Goal: Book appointment/travel/reservation

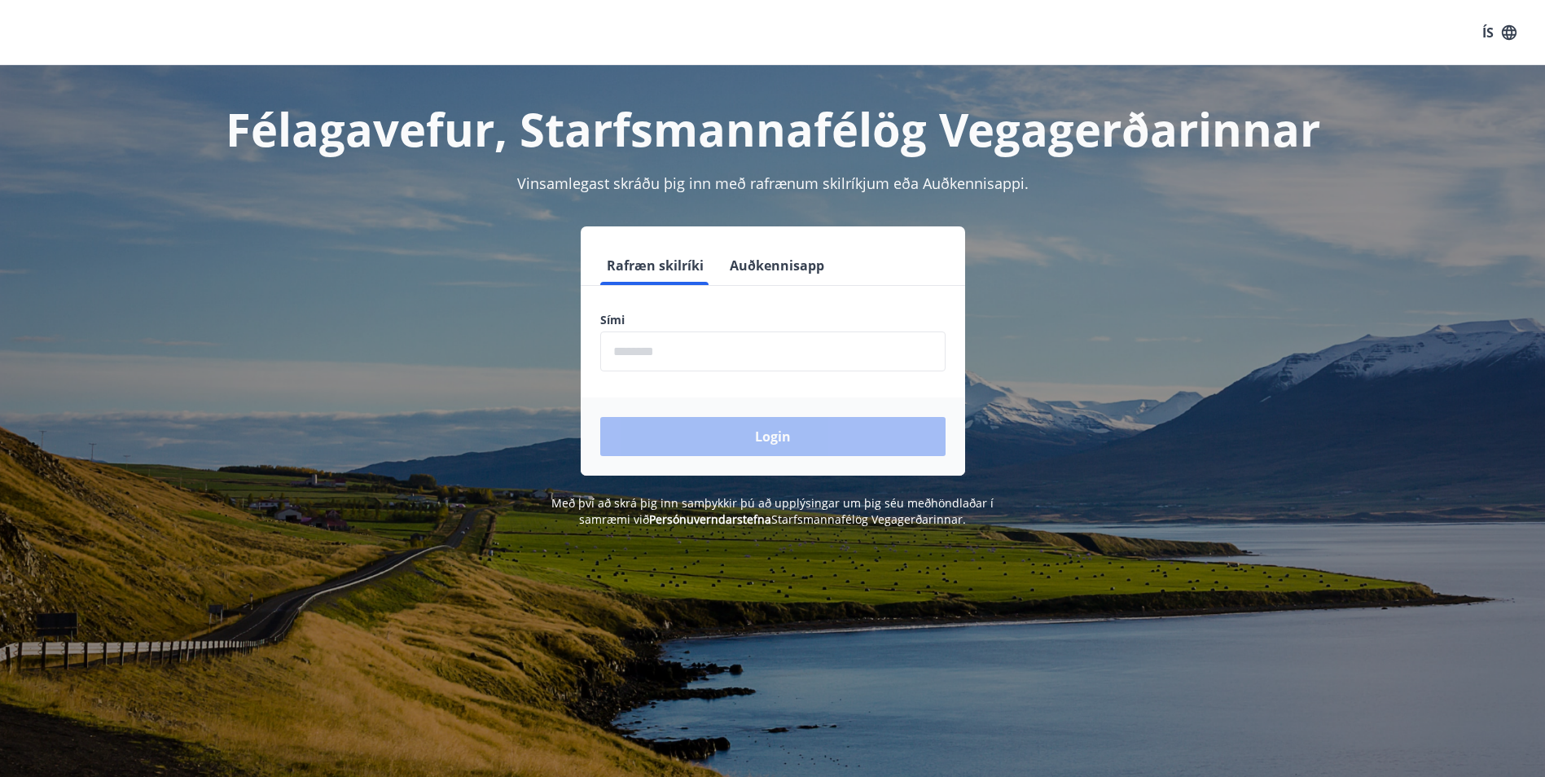
click at [767, 343] on input "phone" at bounding box center [772, 352] width 345 height 40
type input "********"
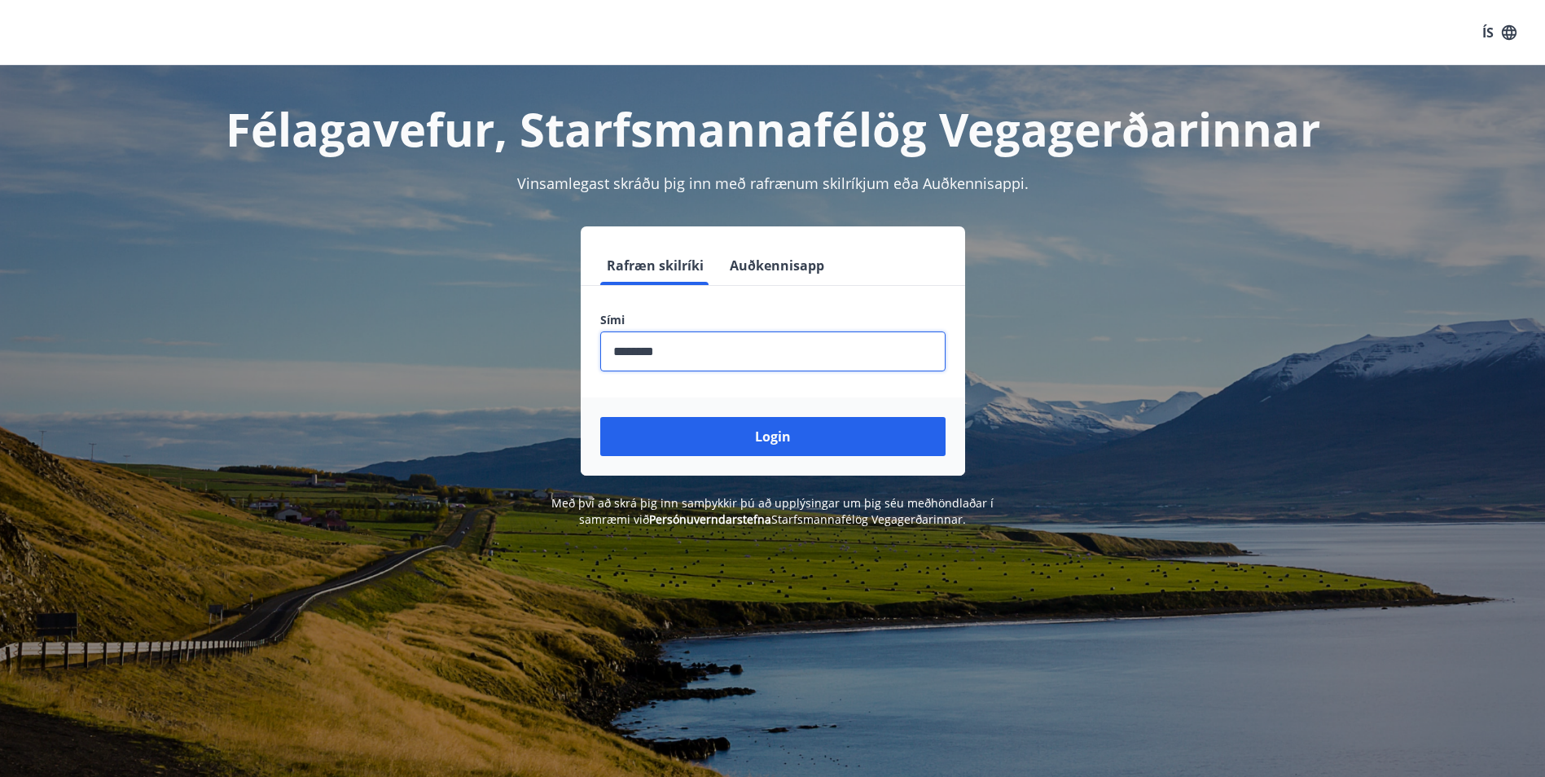
click at [713, 441] on button "Login" at bounding box center [772, 436] width 345 height 39
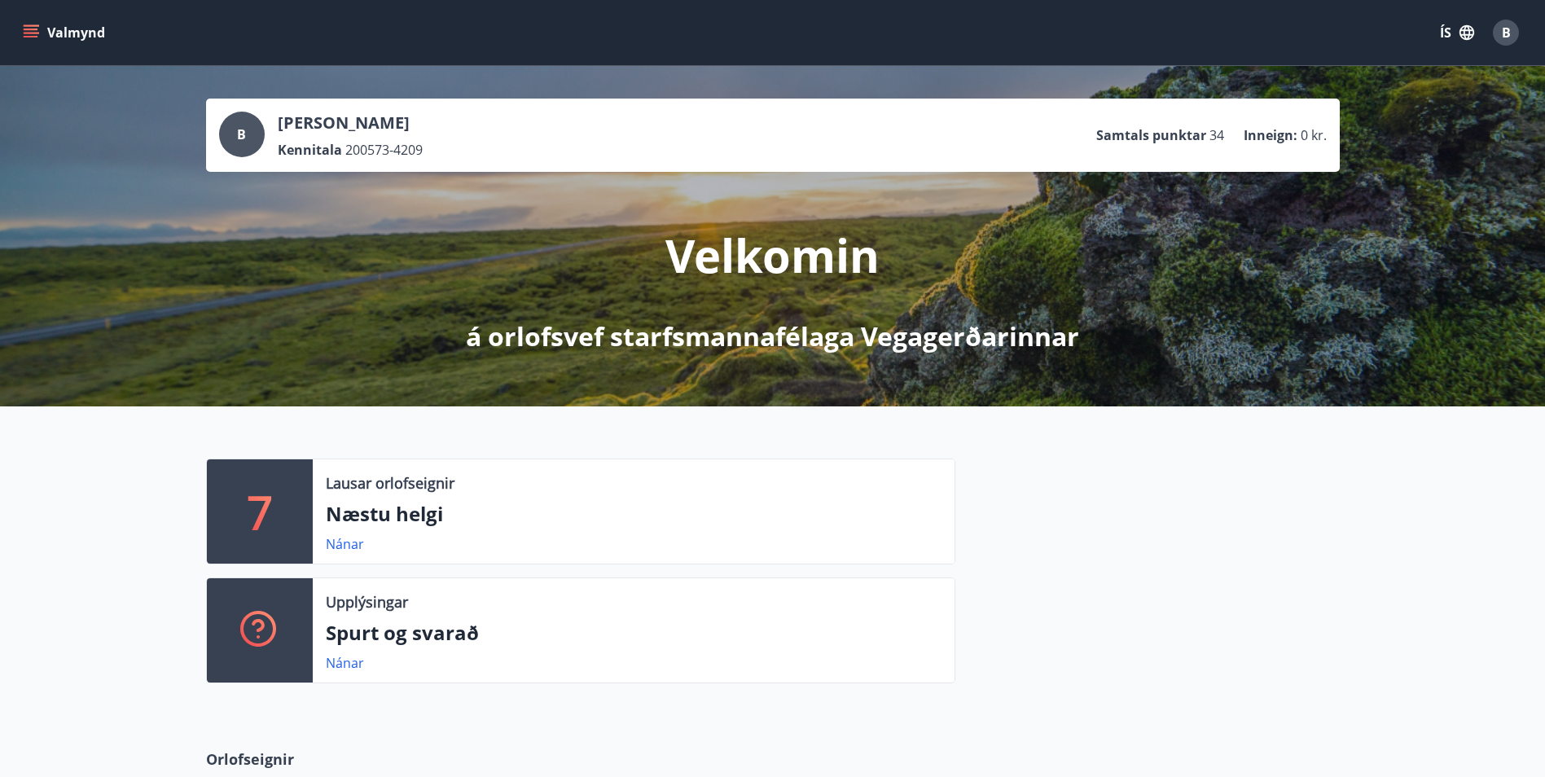
click at [26, 32] on icon "menu" at bounding box center [31, 32] width 16 height 16
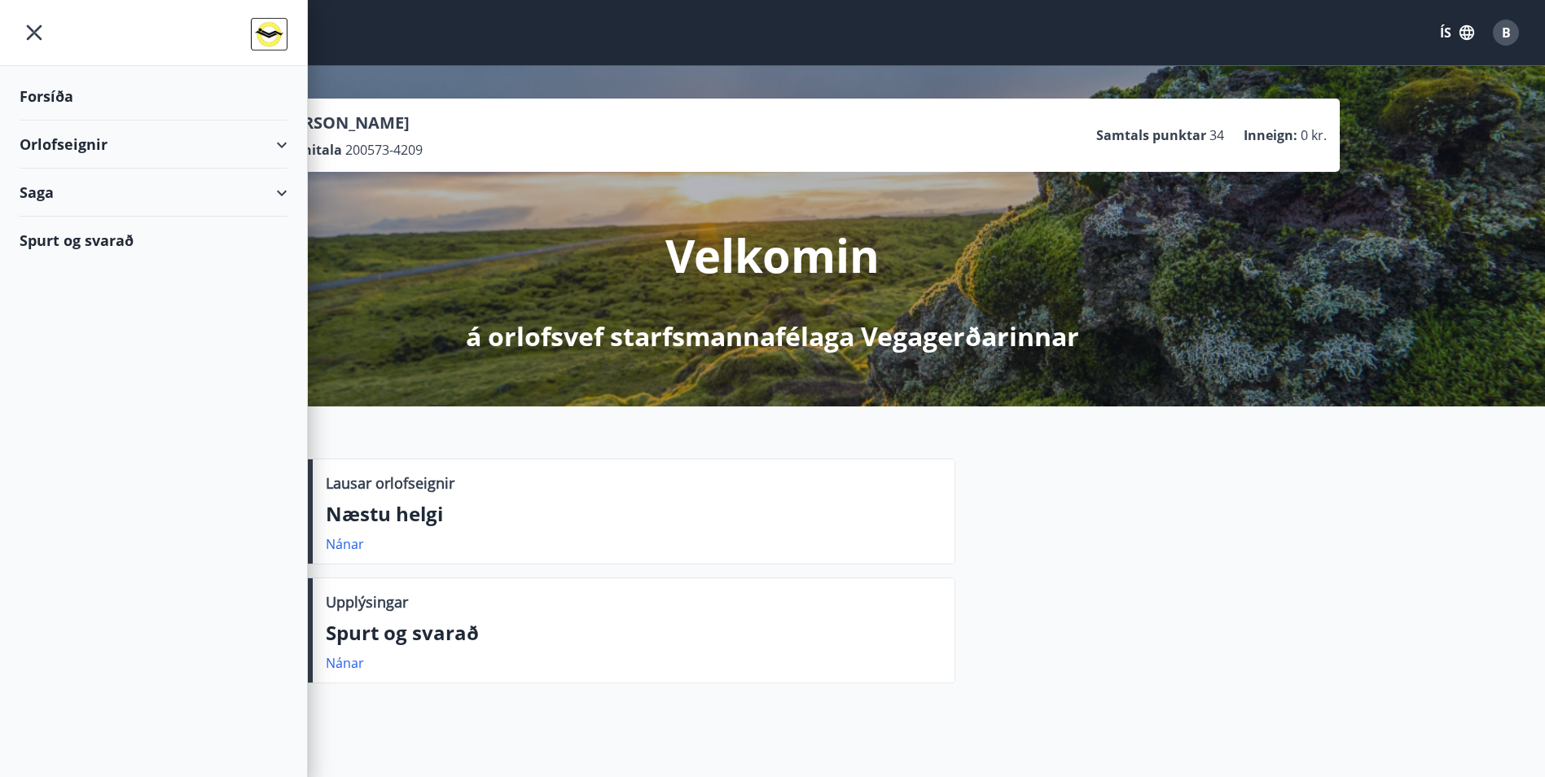
click at [275, 138] on div "Orlofseignir" at bounding box center [154, 145] width 268 height 48
click at [171, 187] on div "Framboð" at bounding box center [154, 186] width 242 height 34
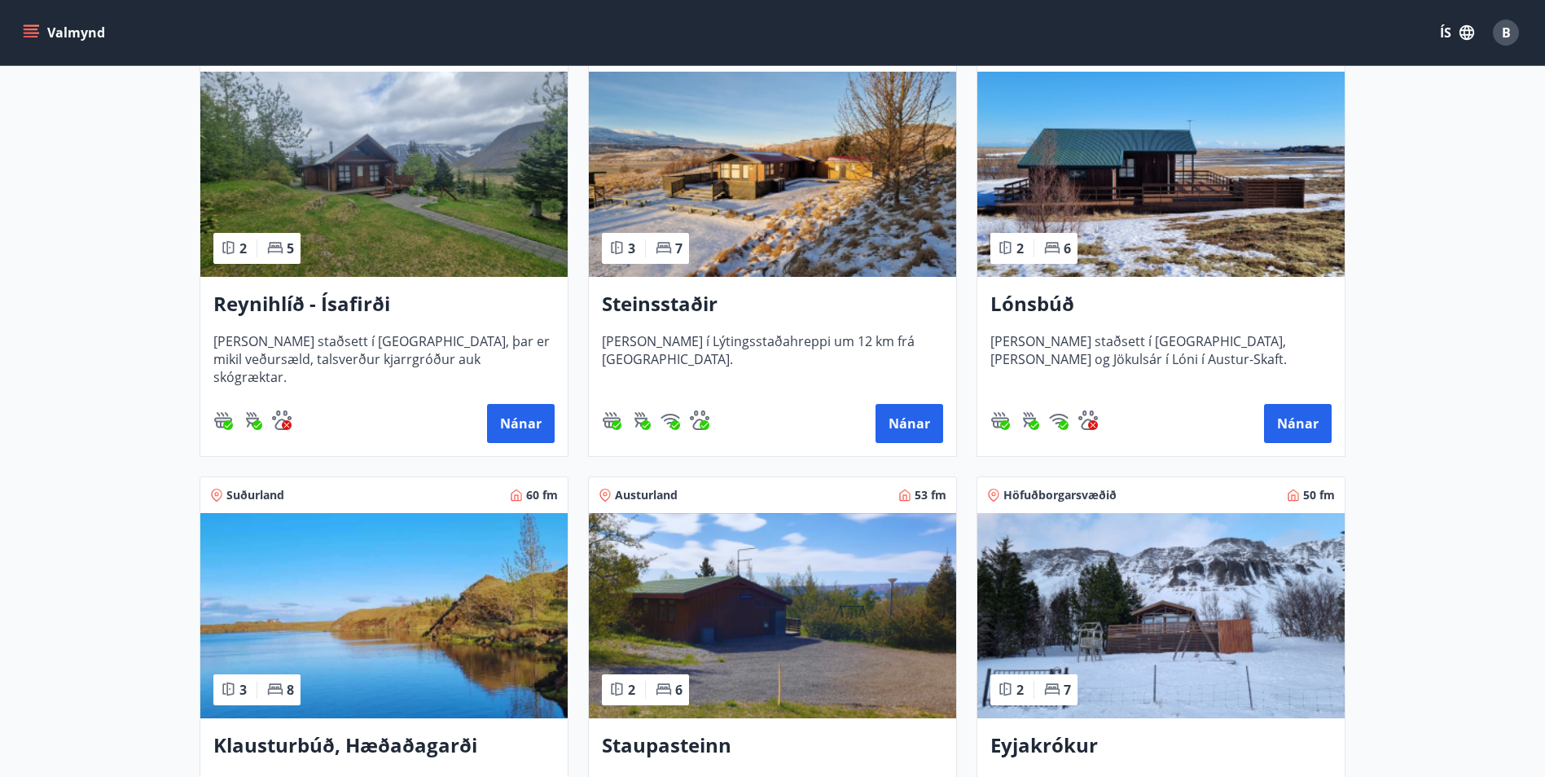
scroll to position [1117, 0]
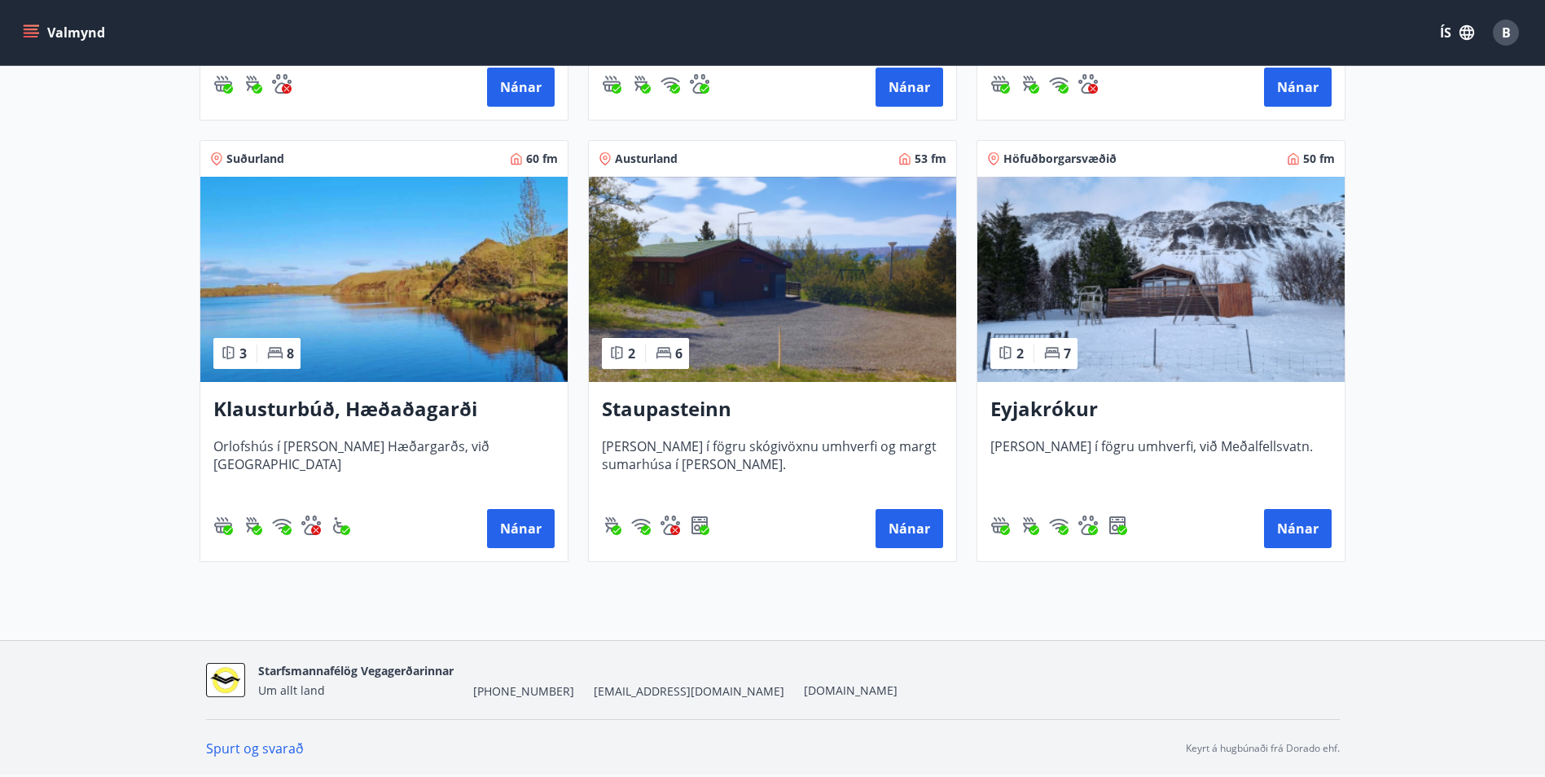
click at [1193, 363] on img at bounding box center [1160, 279] width 367 height 205
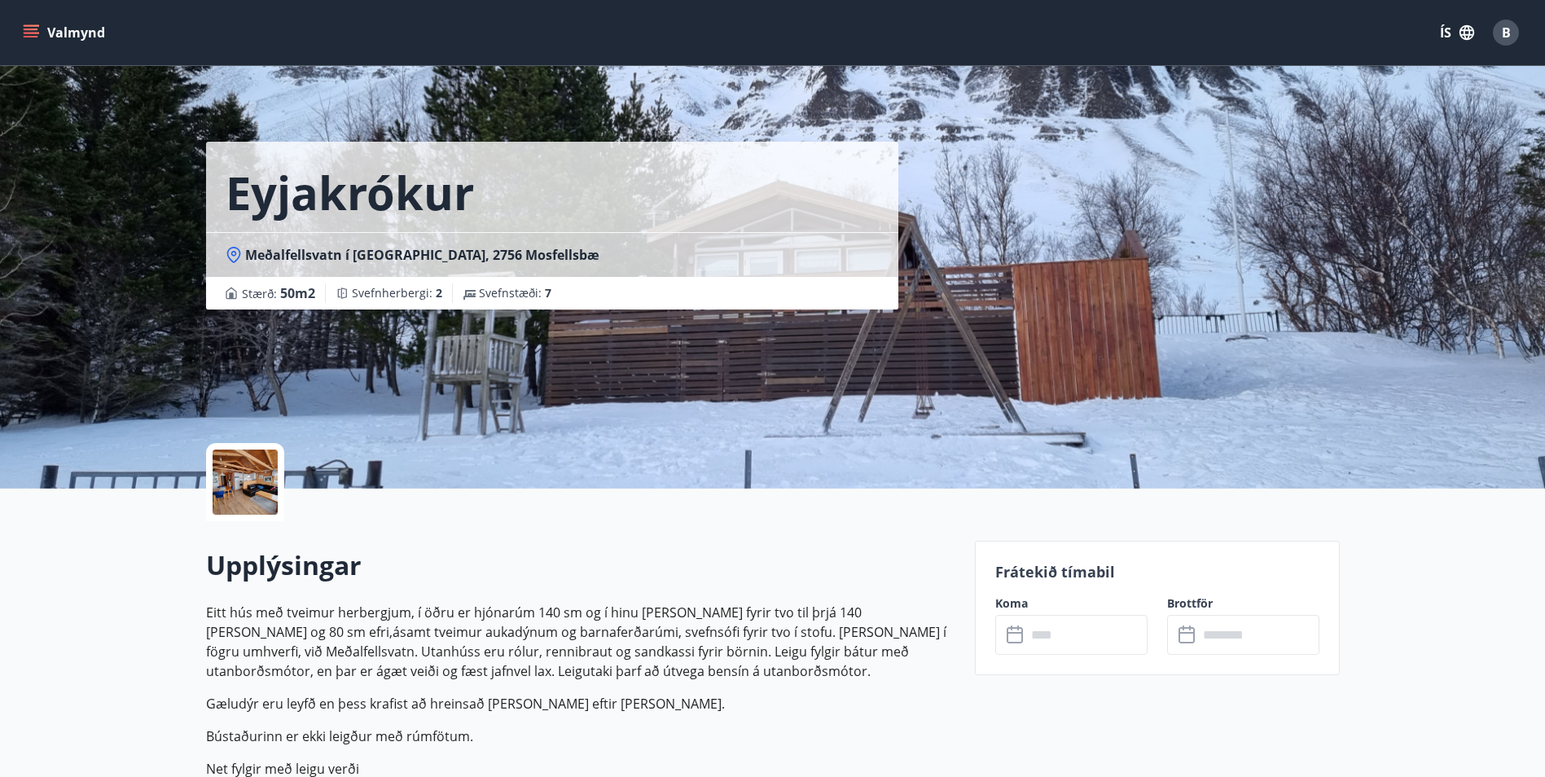
click at [1090, 640] on input "text" at bounding box center [1086, 635] width 121 height 40
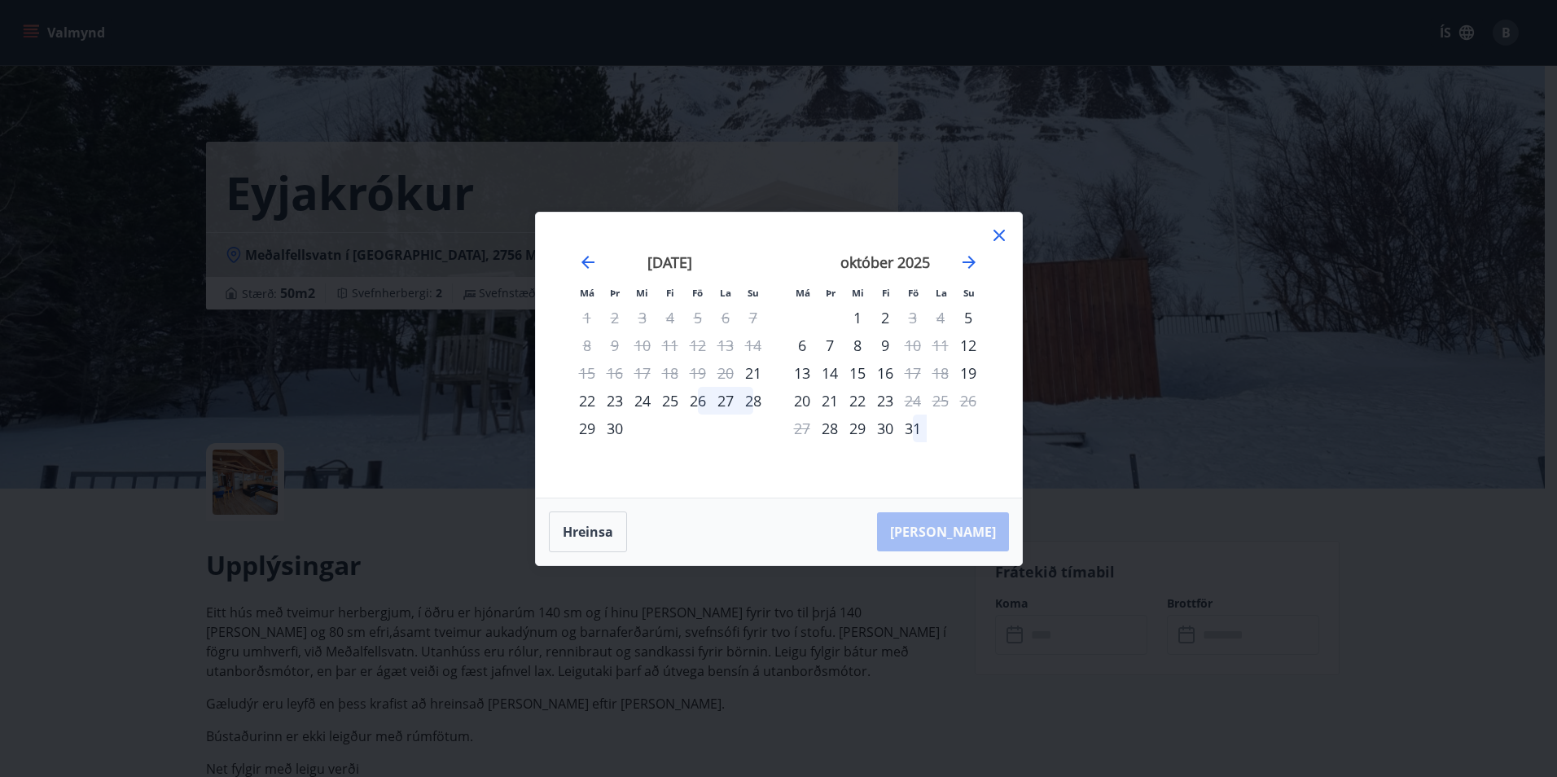
click at [865, 404] on div "22" at bounding box center [858, 401] width 28 height 28
click at [999, 238] on icon at bounding box center [1000, 236] width 20 height 20
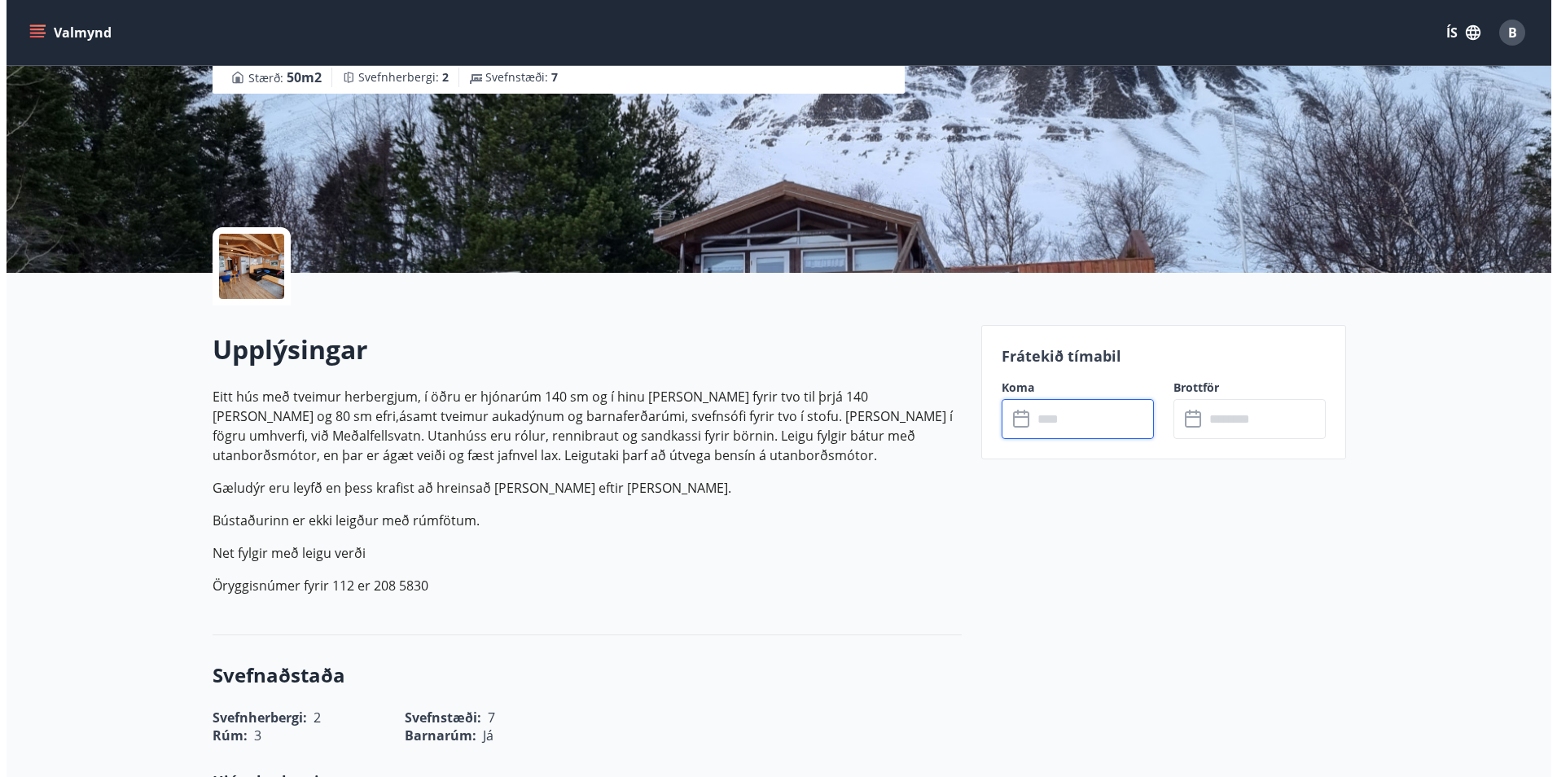
scroll to position [244, 0]
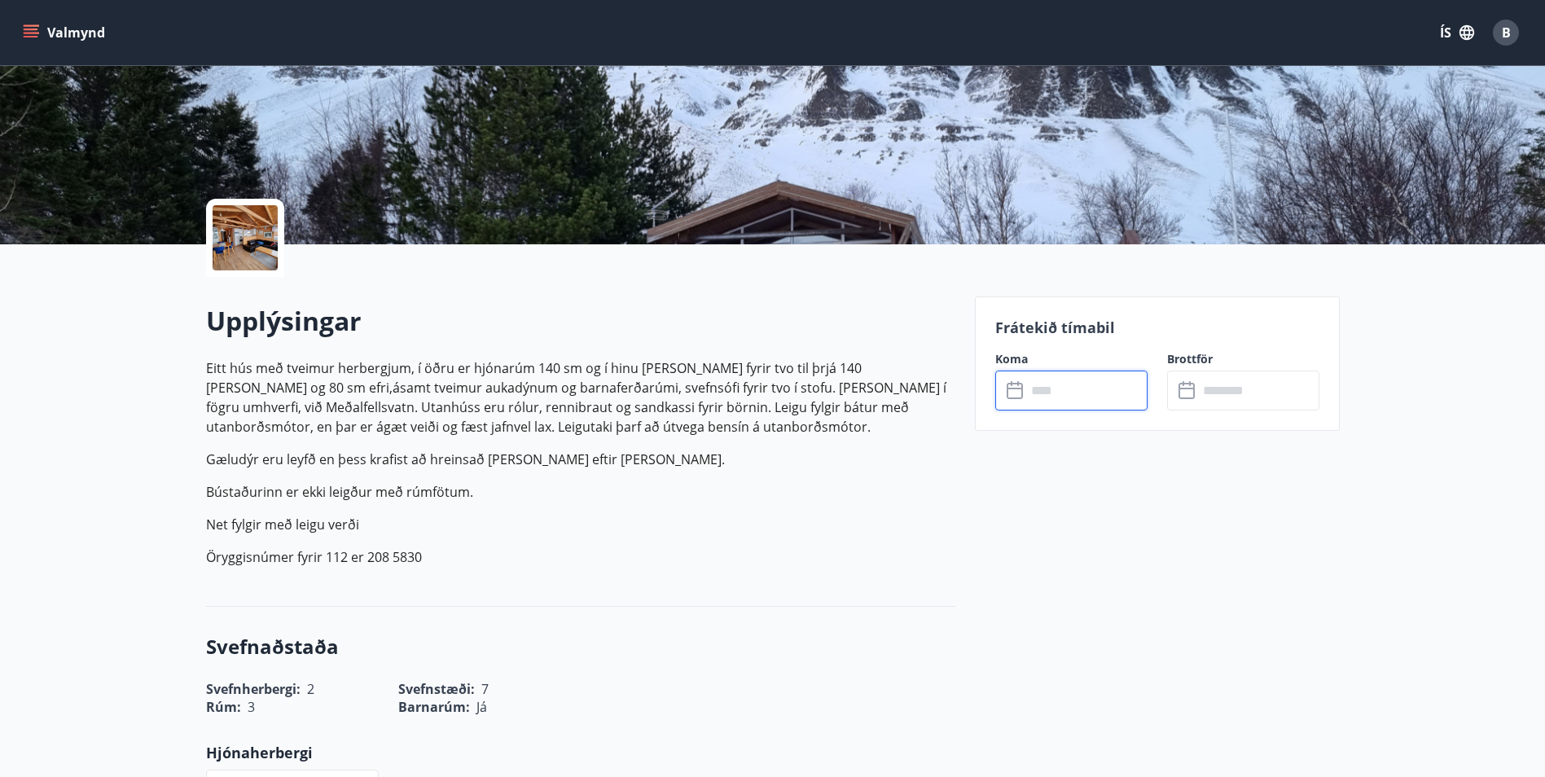
click at [1047, 393] on input "text" at bounding box center [1086, 391] width 121 height 40
